Goal: Check status: Check status

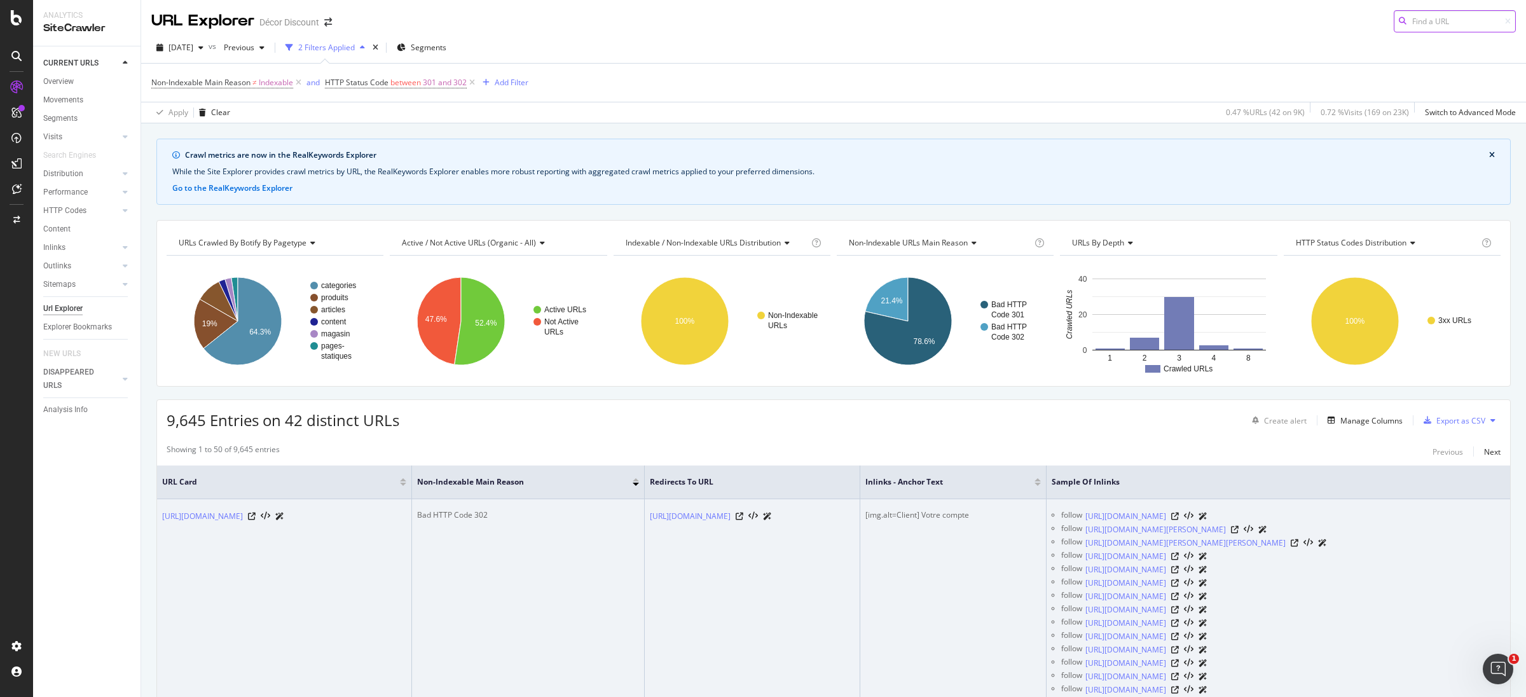
scroll to position [95, 0]
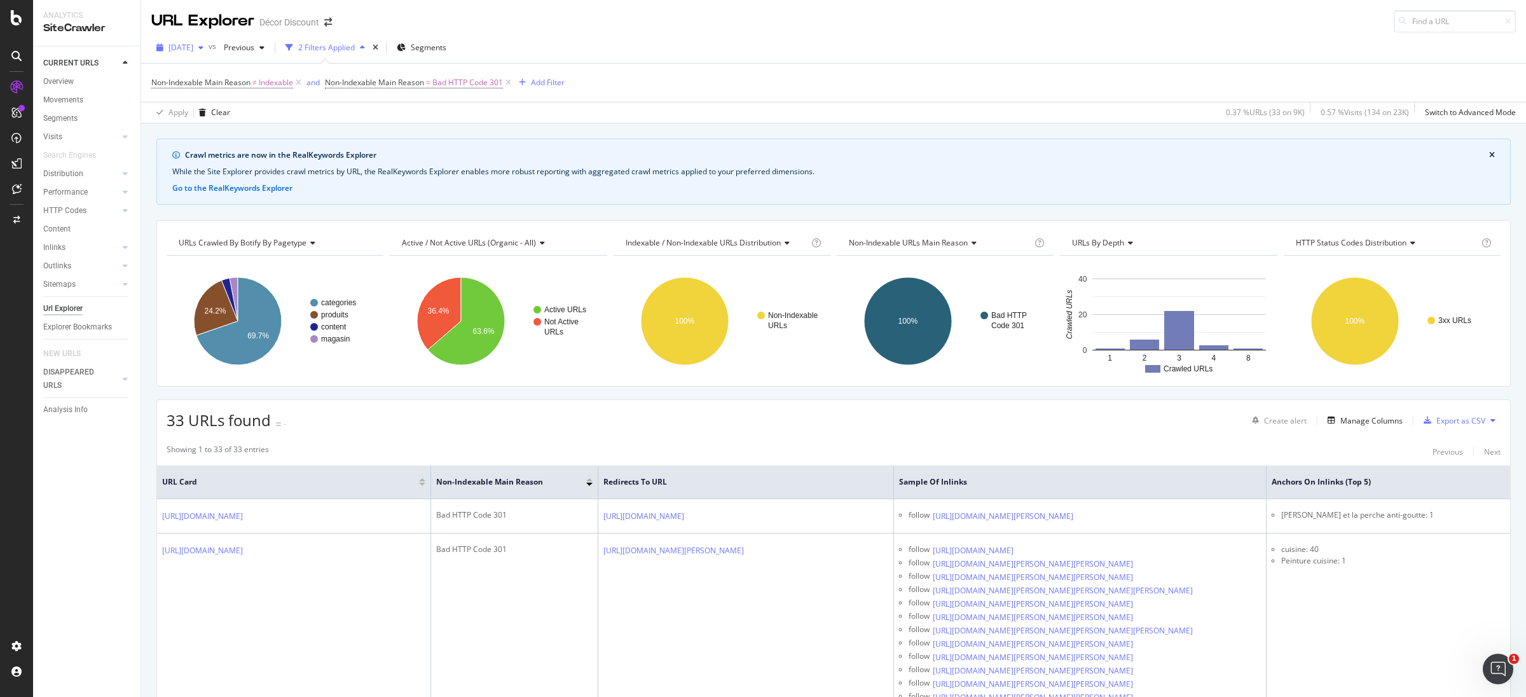
click at [193, 52] on span "[DATE]" at bounding box center [181, 47] width 25 height 11
click at [201, 94] on div "[DATE]" at bounding box center [204, 93] width 69 height 11
